Goal: Information Seeking & Learning: Learn about a topic

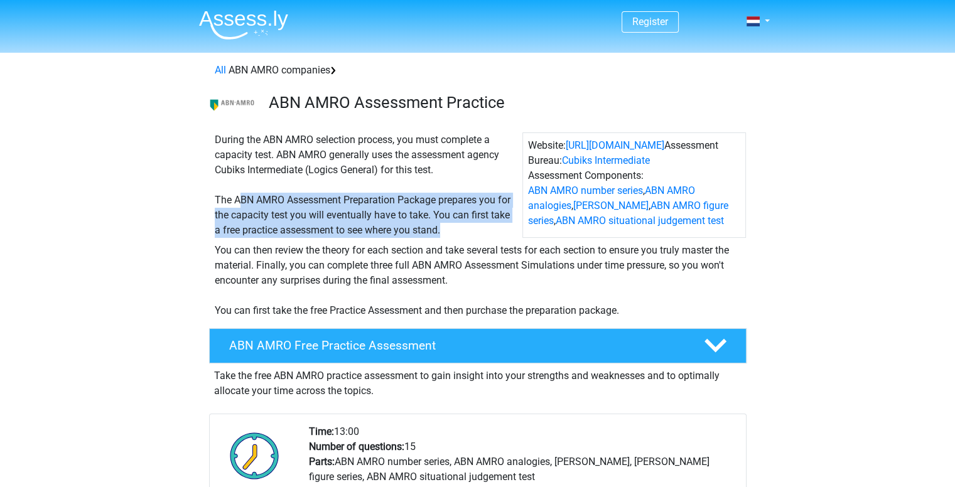
drag, startPoint x: 239, startPoint y: 201, endPoint x: 451, endPoint y: 249, distance: 217.1
click at [451, 238] on div "During the ABN AMRO selection process, you must complete a capacity test. ABN A…" at bounding box center [366, 184] width 313 height 105
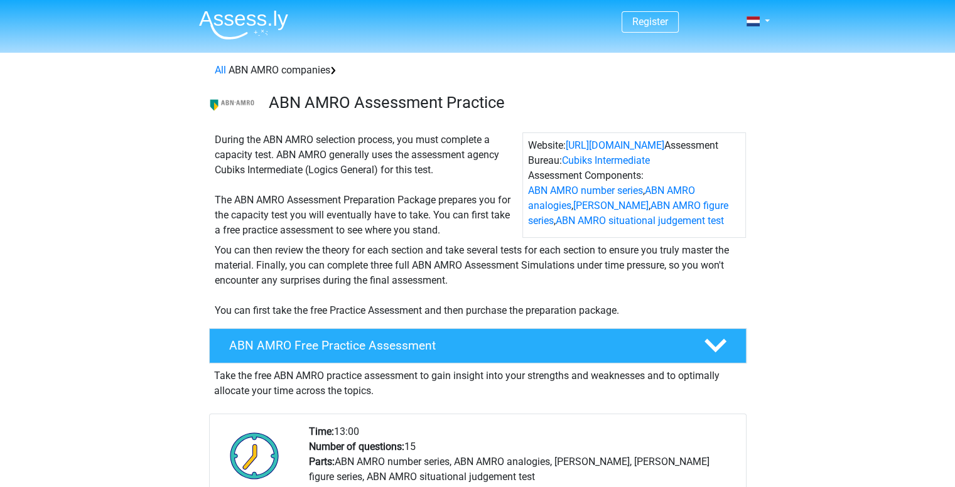
click at [264, 26] on img at bounding box center [243, 25] width 89 height 30
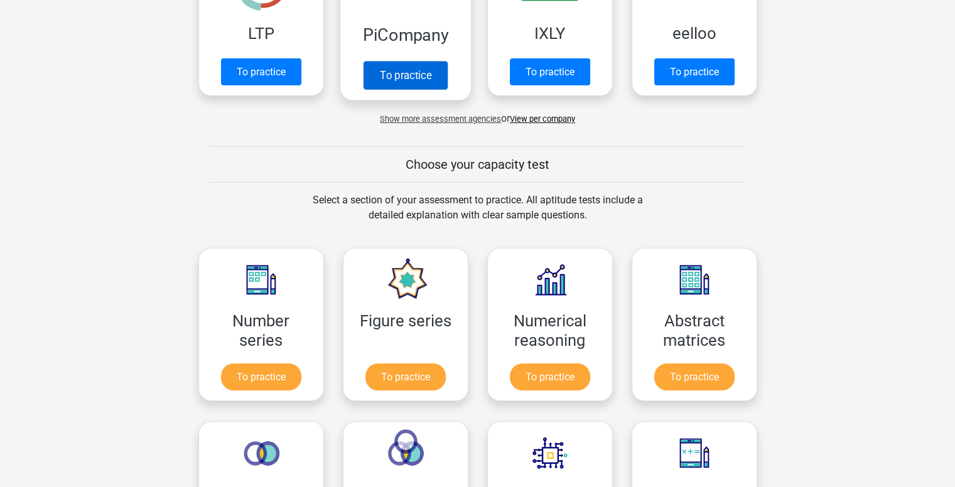
scroll to position [338, 0]
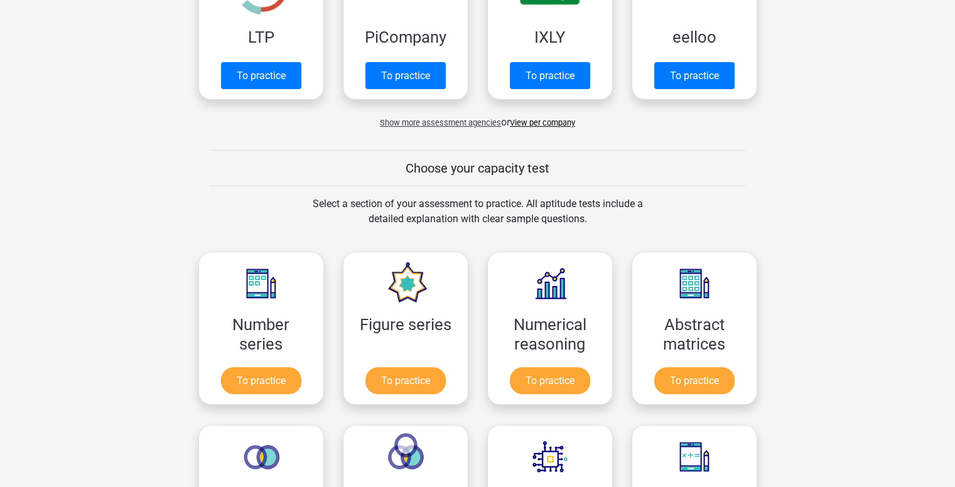
click at [467, 124] on font "Show more assessment agencies" at bounding box center [440, 122] width 121 height 9
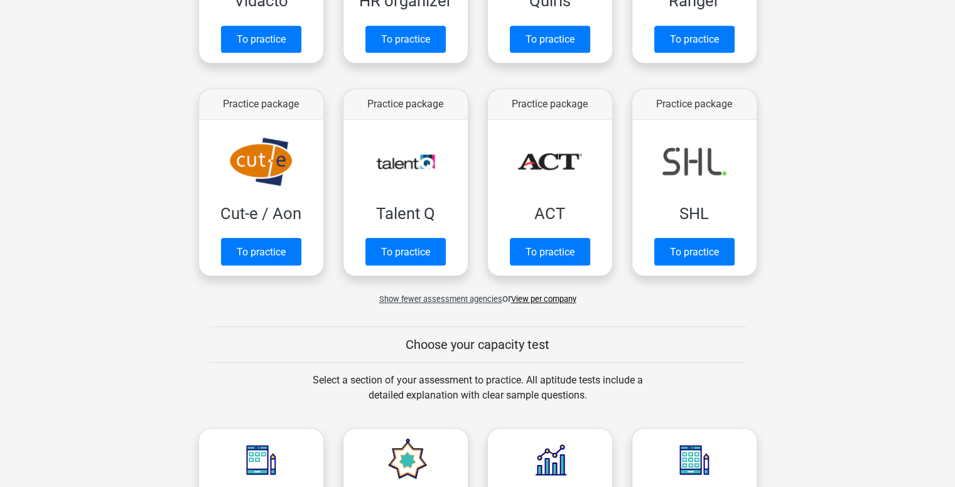
scroll to position [861, 0]
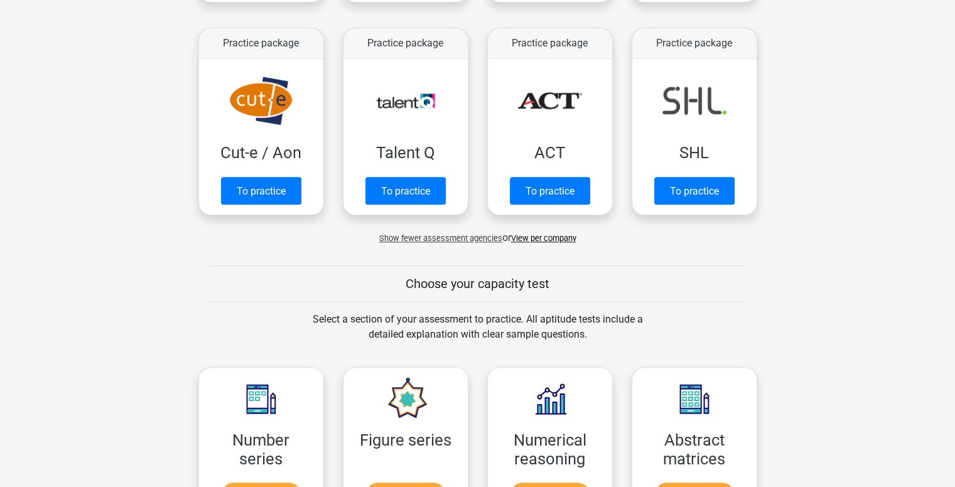
click at [492, 242] on font "Show fewer assessment agencies" at bounding box center [440, 238] width 123 height 9
click at [543, 242] on font "View per company" at bounding box center [543, 238] width 65 height 9
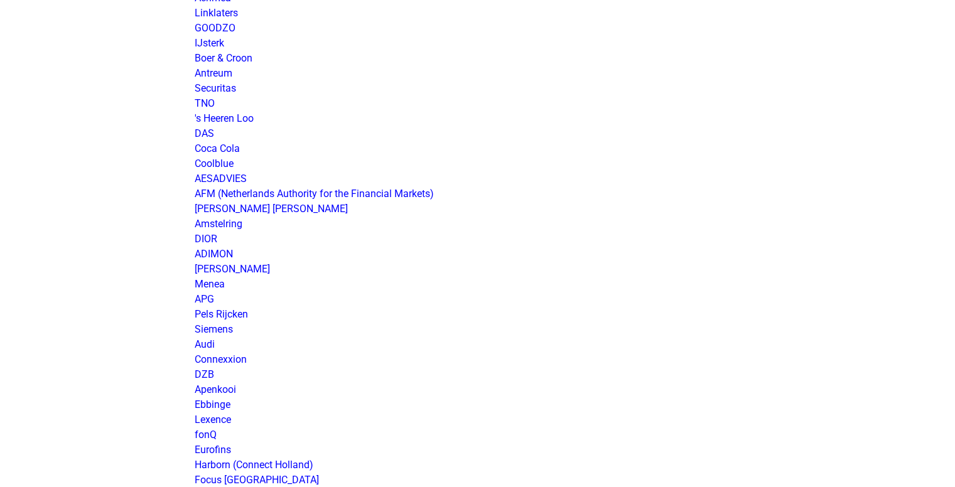
scroll to position [437, 0]
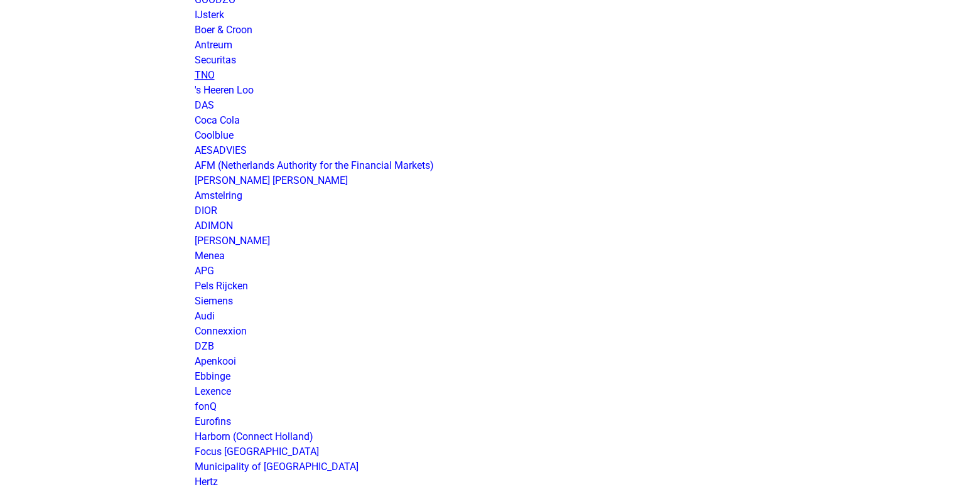
click at [203, 72] on font "TNO" at bounding box center [205, 75] width 20 height 12
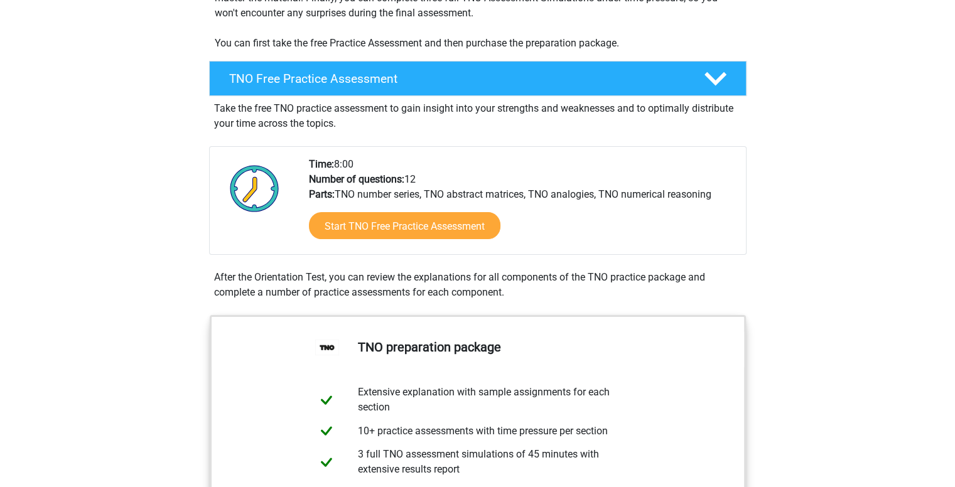
scroll to position [273, 0]
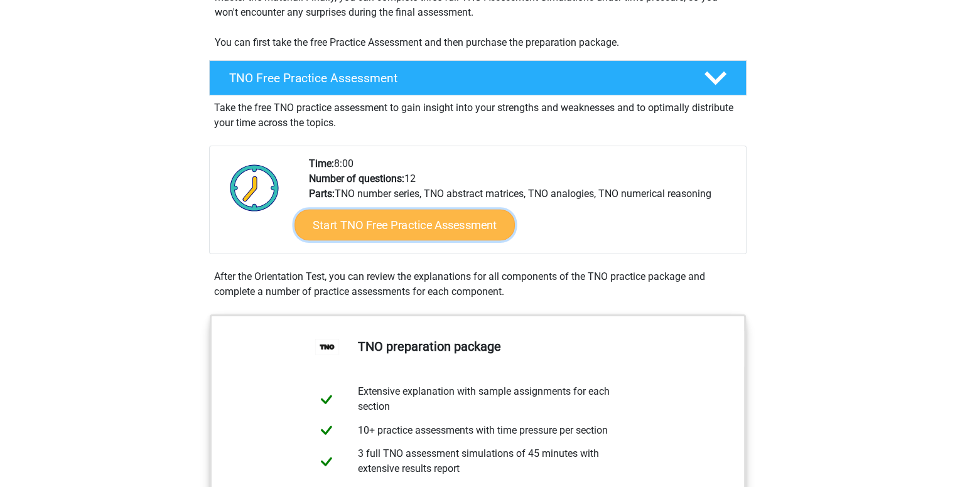
click at [367, 231] on font "Start TNO Free Practice Assessment" at bounding box center [404, 226] width 184 height 14
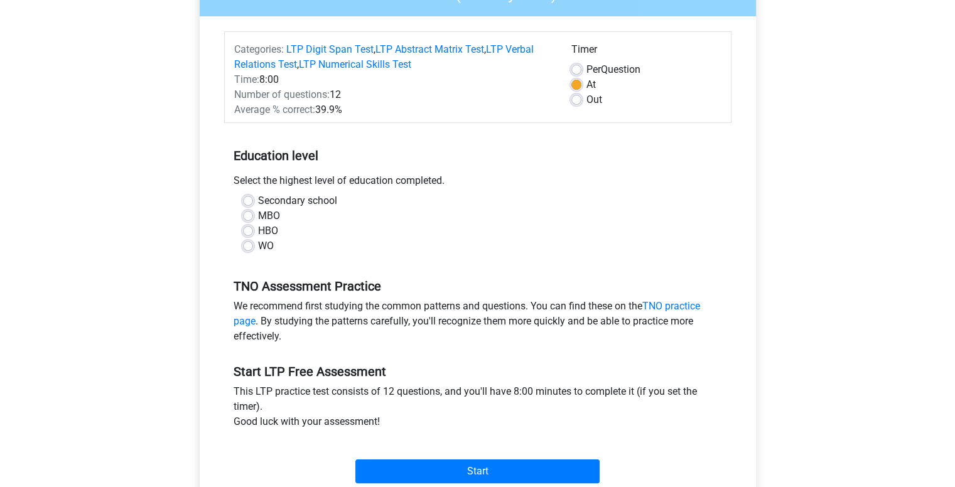
scroll to position [132, 0]
